Goal: Navigation & Orientation: Find specific page/section

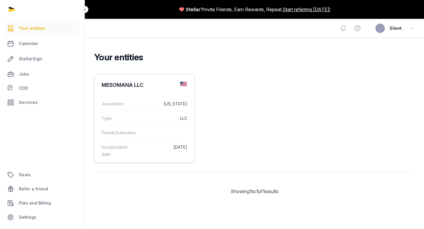
click at [149, 133] on dd at bounding box center [164, 132] width 47 height 7
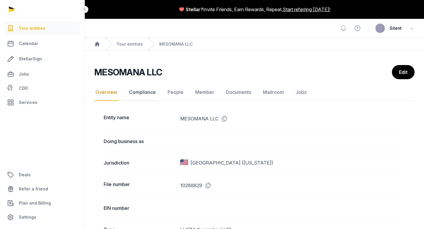
click at [149, 93] on link "Compliance" at bounding box center [142, 92] width 29 height 17
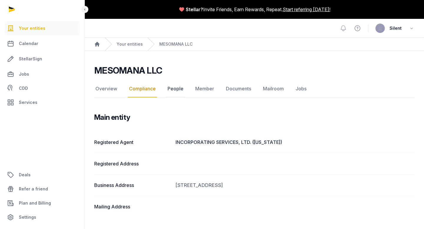
click at [176, 85] on link "People" at bounding box center [176, 88] width 18 height 17
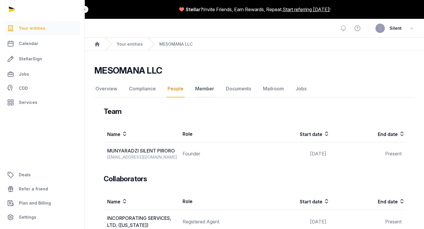
click at [201, 89] on link "Member" at bounding box center [204, 88] width 21 height 17
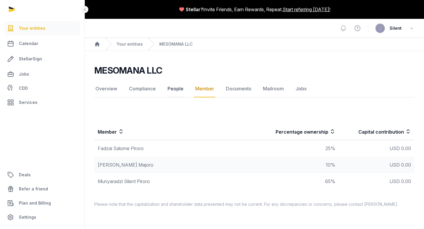
click at [172, 87] on link "People" at bounding box center [176, 88] width 18 height 17
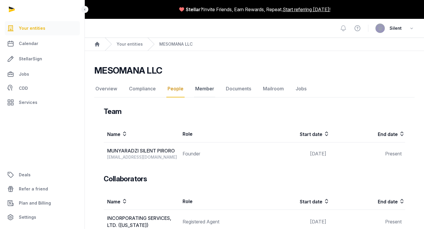
click at [199, 88] on link "Member" at bounding box center [204, 88] width 21 height 17
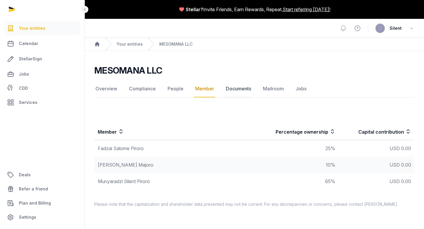
click at [243, 90] on link "Documents" at bounding box center [239, 88] width 28 height 17
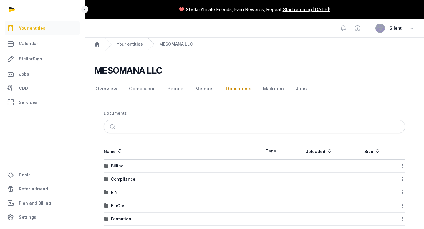
scroll to position [22, 0]
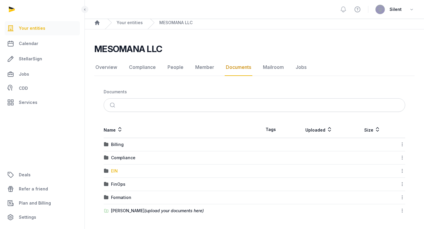
click at [115, 170] on div "EIN" at bounding box center [114, 171] width 7 height 6
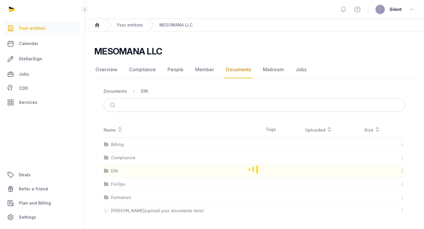
scroll to position [0, 0]
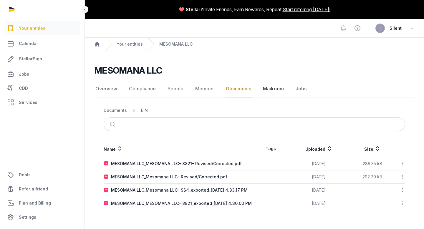
click at [268, 89] on link "Mailroom" at bounding box center [273, 88] width 23 height 17
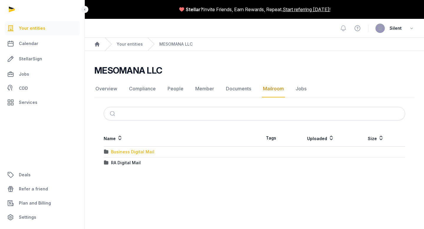
click at [144, 153] on div "Business Digital Mail" at bounding box center [132, 152] width 43 height 6
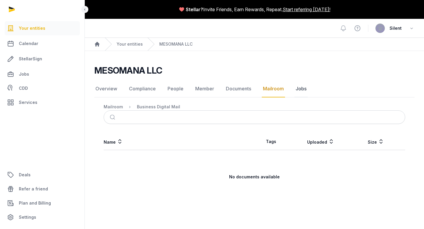
click at [298, 90] on link "Jobs" at bounding box center [301, 88] width 13 height 17
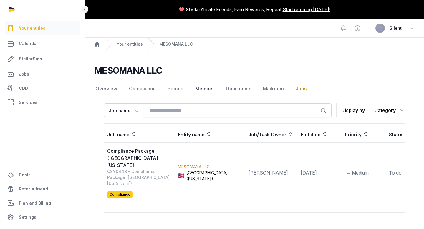
click at [209, 89] on link "Member" at bounding box center [204, 88] width 21 height 17
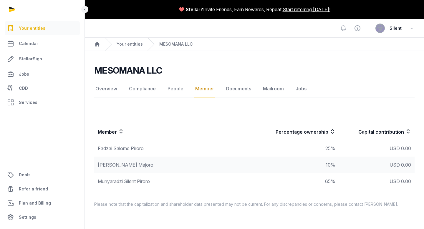
click at [190, 117] on div "Member Percentage ownership Capital contribution Fadzai Salome Piroro 25% USD 0…" at bounding box center [255, 150] width 340 height 83
